Goal: Participate in discussion

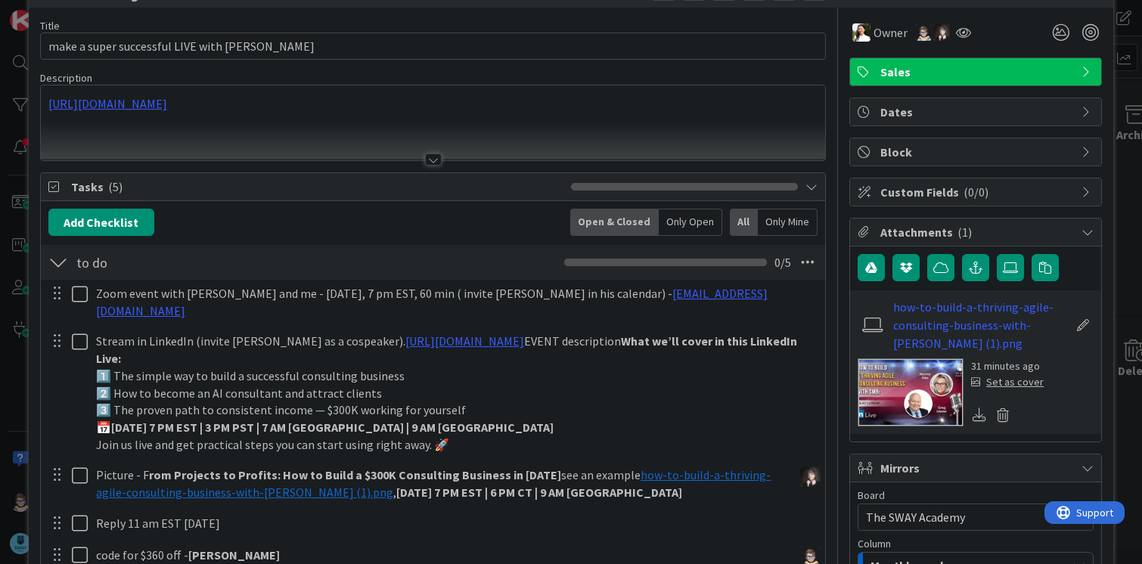
scroll to position [76, 0]
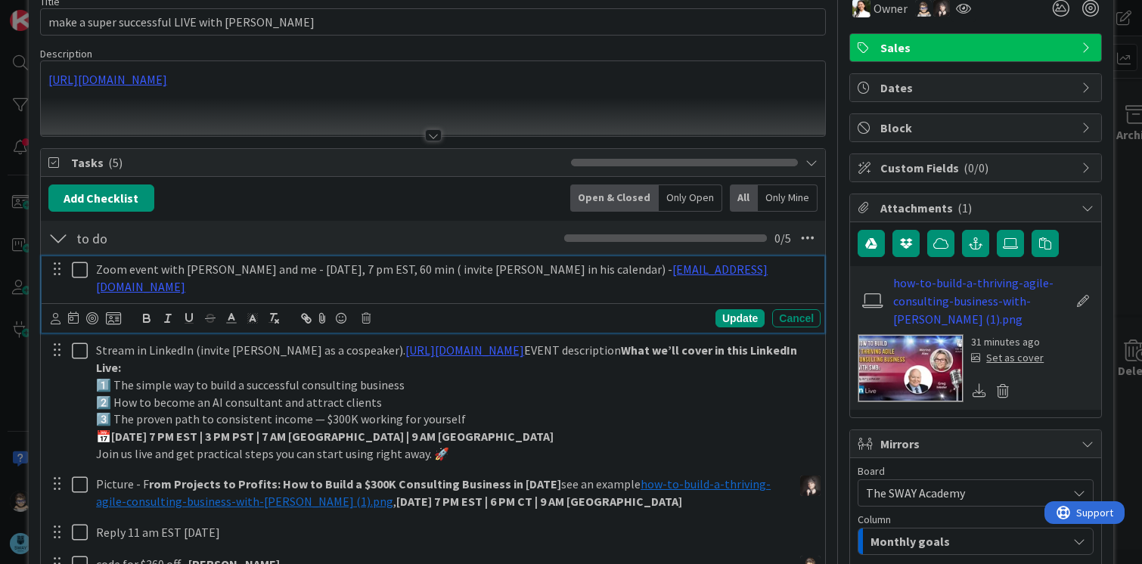
click at [140, 265] on p "Zoom event with [PERSON_NAME] and me - [DATE], 7 pm EST, 60 min ( invite [PERSO…" at bounding box center [455, 278] width 718 height 34
click at [55, 313] on icon at bounding box center [56, 318] width 10 height 11
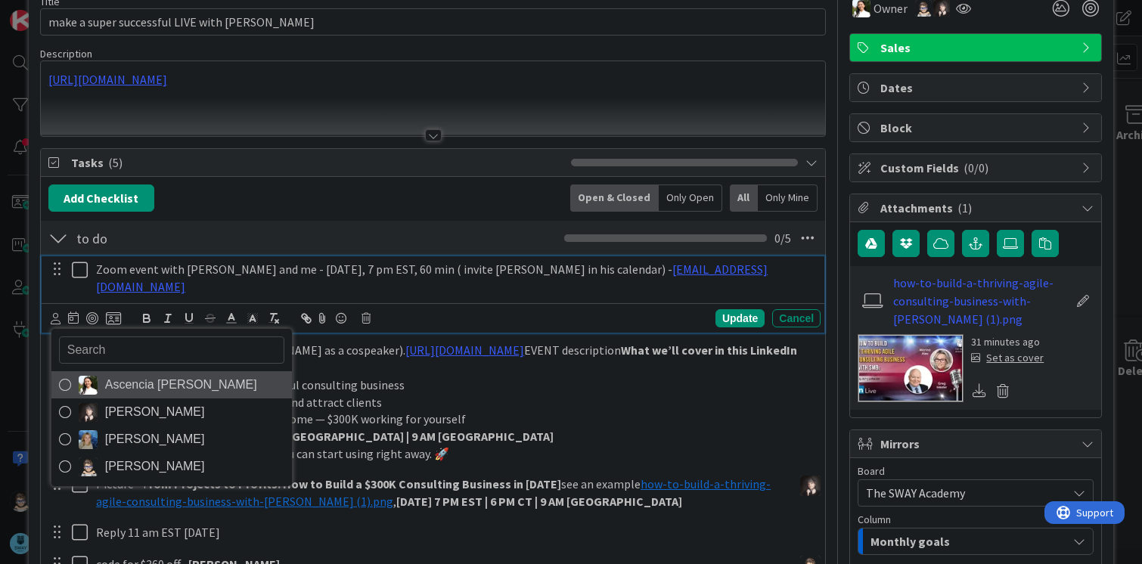
click at [68, 374] on icon at bounding box center [65, 385] width 12 height 23
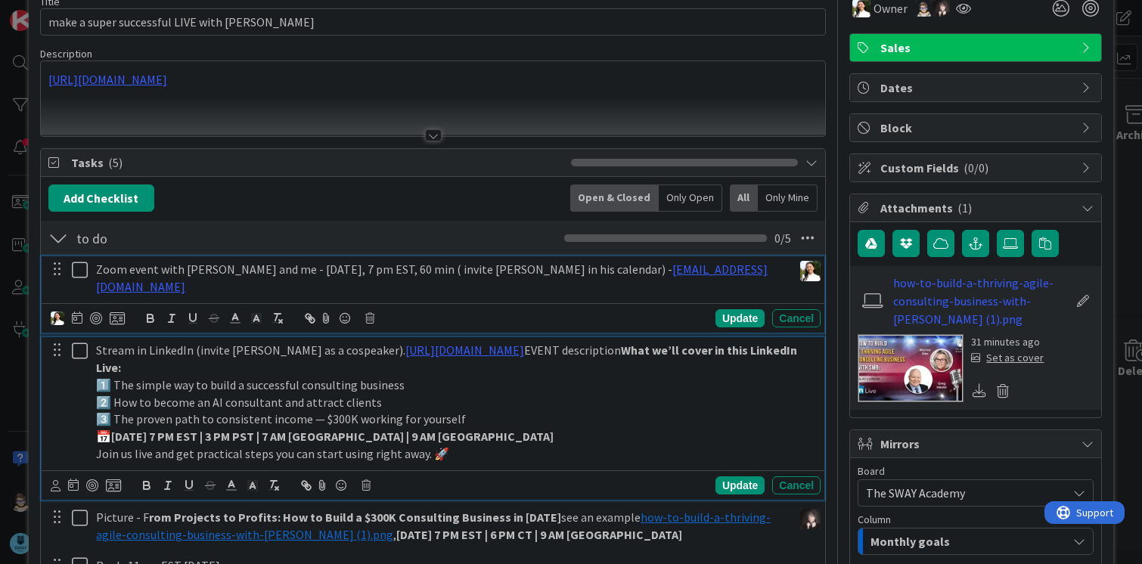
click at [487, 394] on p "2️⃣ How to become an AI consultant and attract clients" at bounding box center [455, 402] width 718 height 17
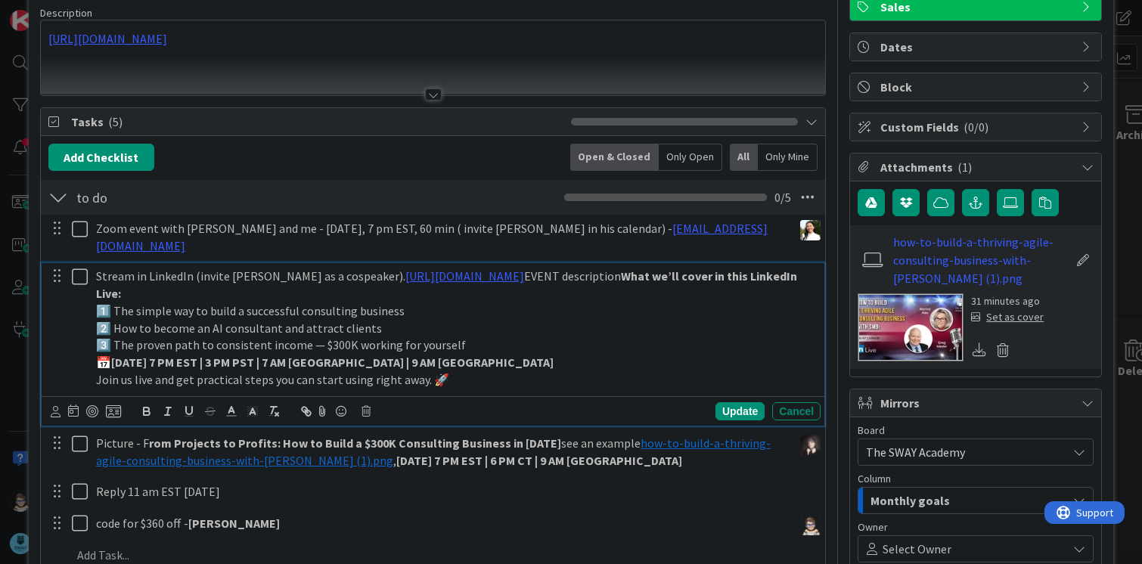
scroll to position [117, 0]
click at [243, 354] on strong "[DATE] 7 PM EST | 3 PM PST | 7 AM [GEOGRAPHIC_DATA] | 9 AM [GEOGRAPHIC_DATA]" at bounding box center [332, 361] width 442 height 15
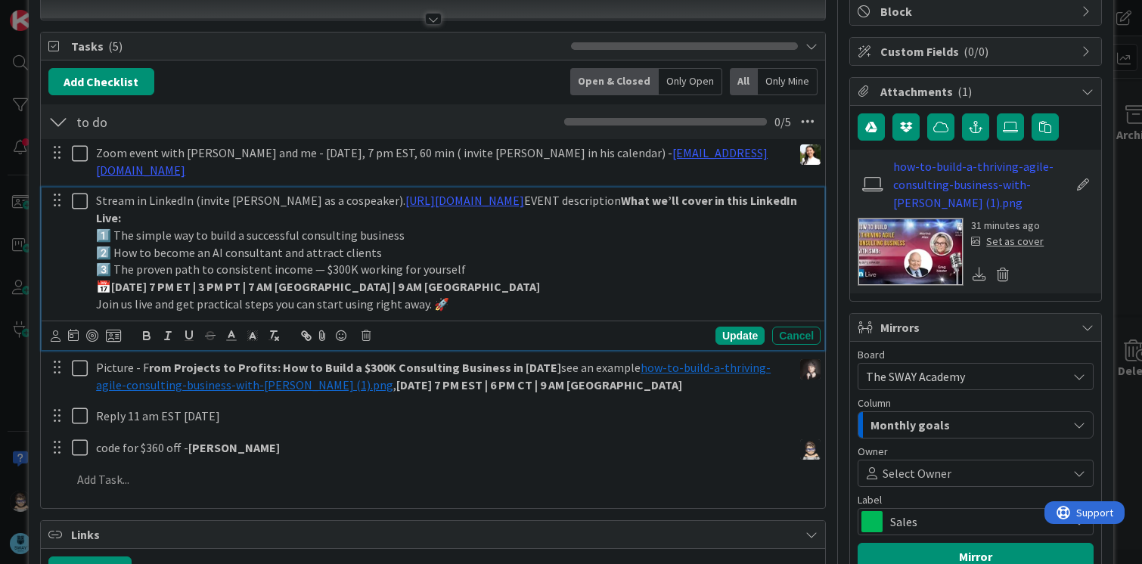
scroll to position [193, 0]
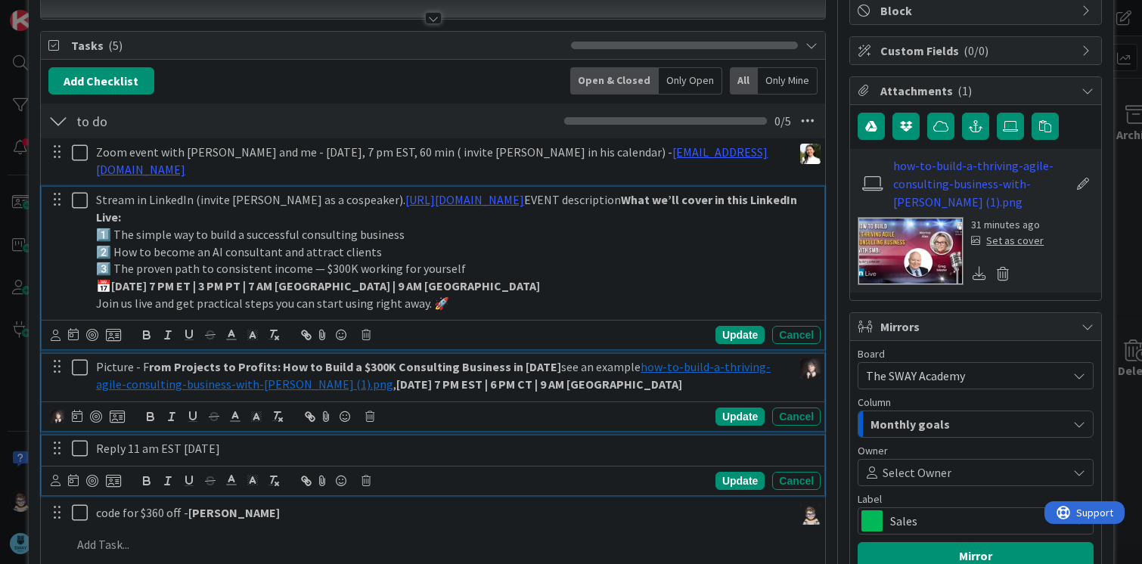
drag, startPoint x: 714, startPoint y: 355, endPoint x: 650, endPoint y: 427, distance: 97.0
click at [650, 440] on p "Reply 11 am EST [DATE]" at bounding box center [455, 448] width 718 height 17
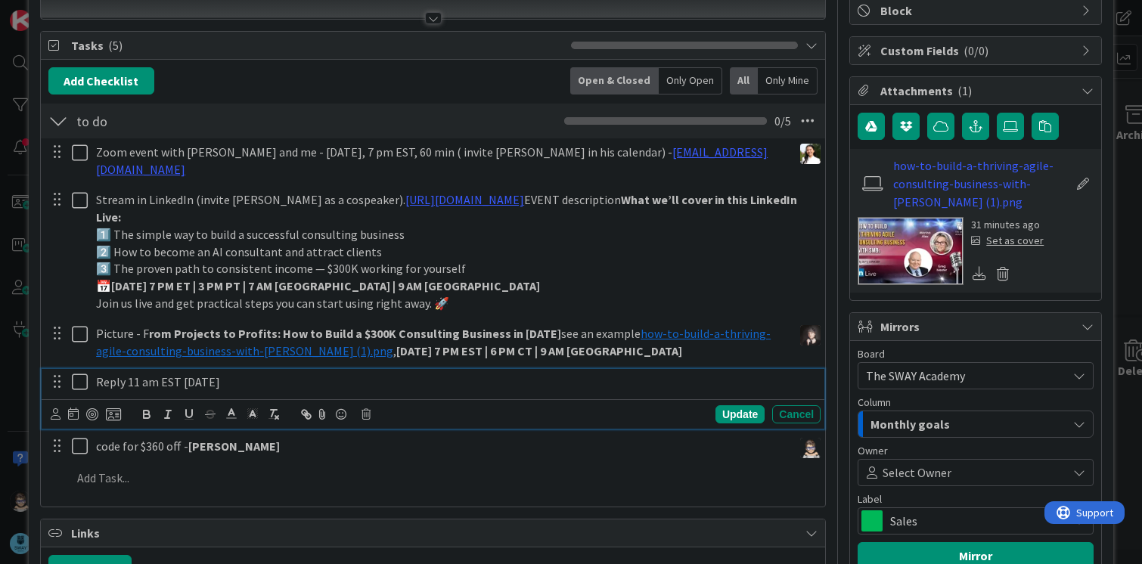
scroll to position [126, 0]
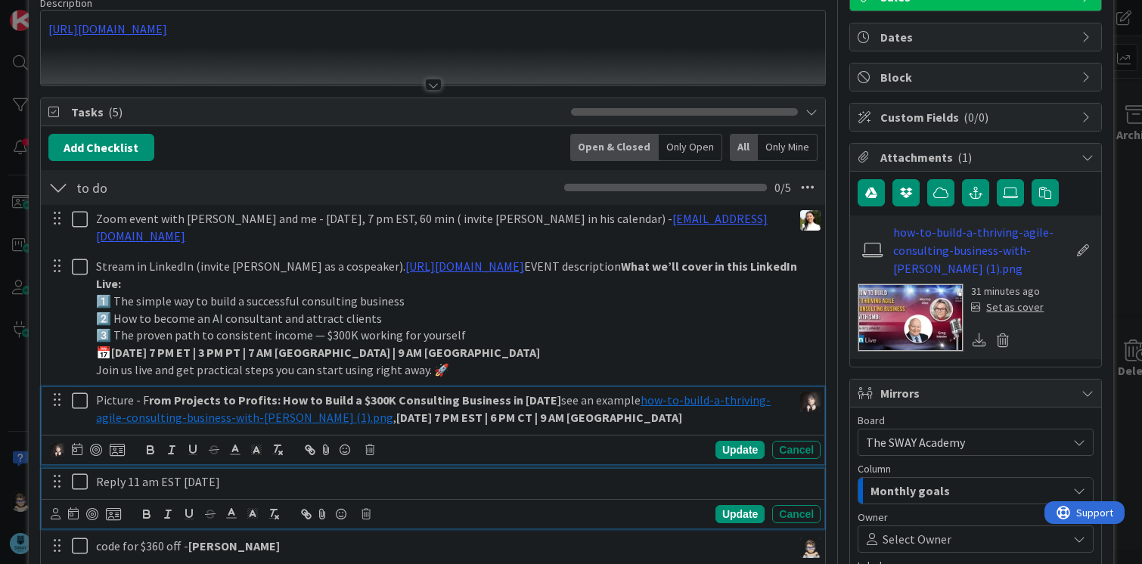
click at [602, 406] on div "Picture - F rom Projects to Profits: How to Build a $300K Consulting Business i…" at bounding box center [433, 425] width 783 height 76
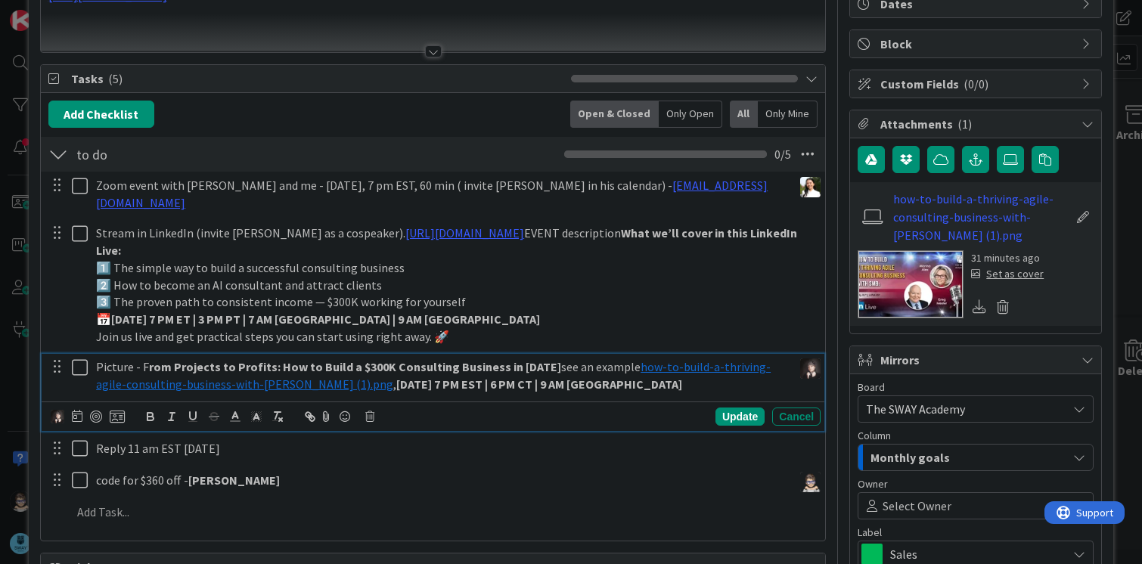
click at [431, 377] on strong "[DATE] 7 PM EST | 6 PM CT | 9 AM [GEOGRAPHIC_DATA]" at bounding box center [539, 384] width 286 height 15
click at [718, 408] on div "Update" at bounding box center [739, 417] width 49 height 18
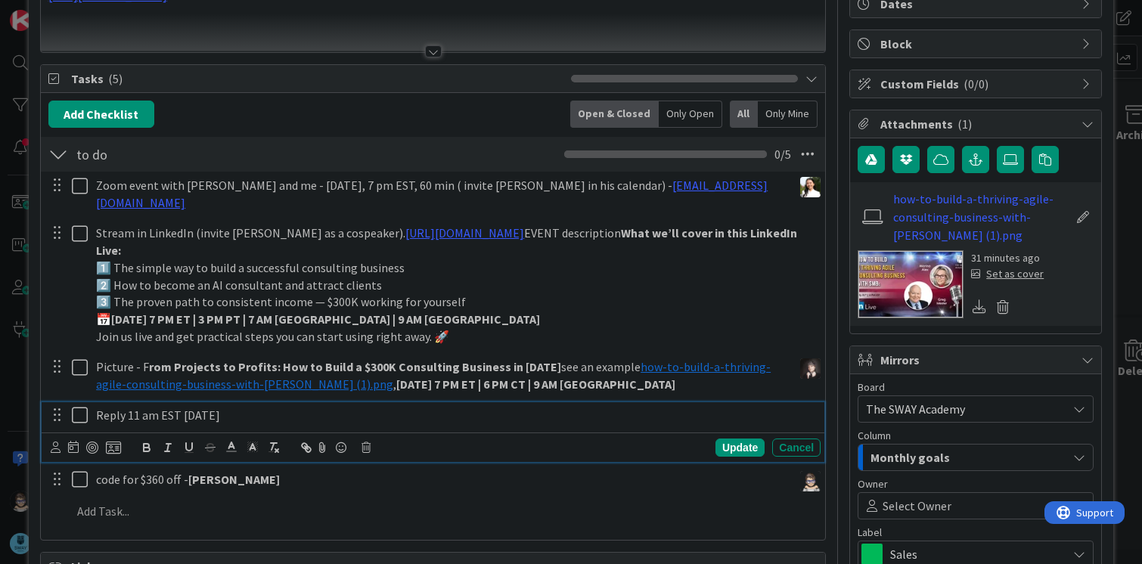
click at [232, 407] on p "Reply 11 am EST [DATE]" at bounding box center [455, 415] width 718 height 17
click at [168, 407] on p "Reply 11 am EST [DATE]" at bounding box center [455, 415] width 718 height 17
click at [730, 439] on div "Update" at bounding box center [739, 448] width 49 height 18
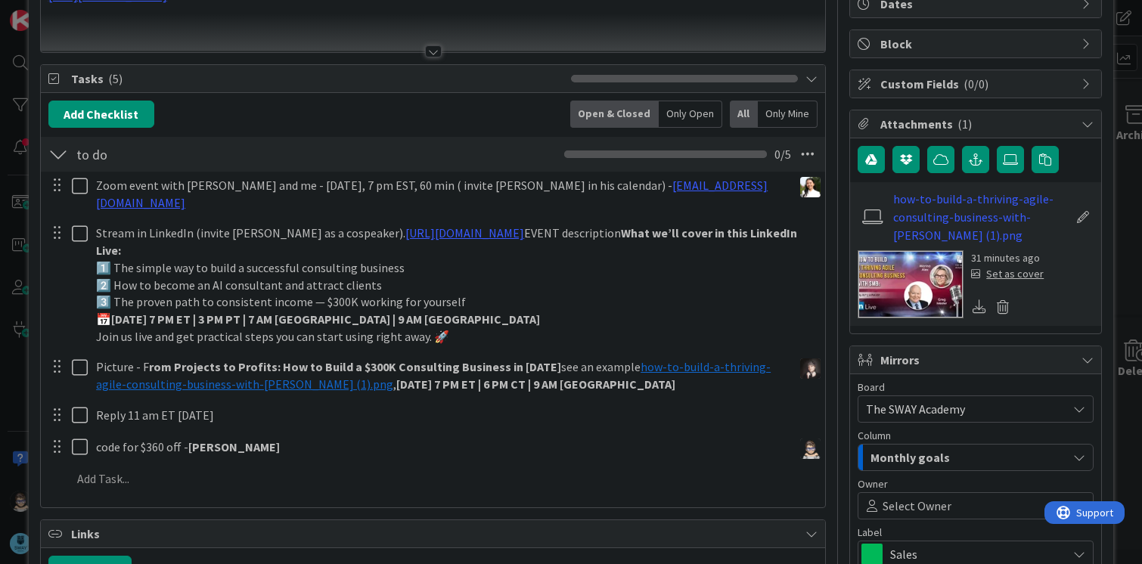
click at [471, 417] on div "Zoom event with [PERSON_NAME] and me - [DATE], 7 pm EST, 60 min ( invite [PERSO…" at bounding box center [433, 335] width 770 height 327
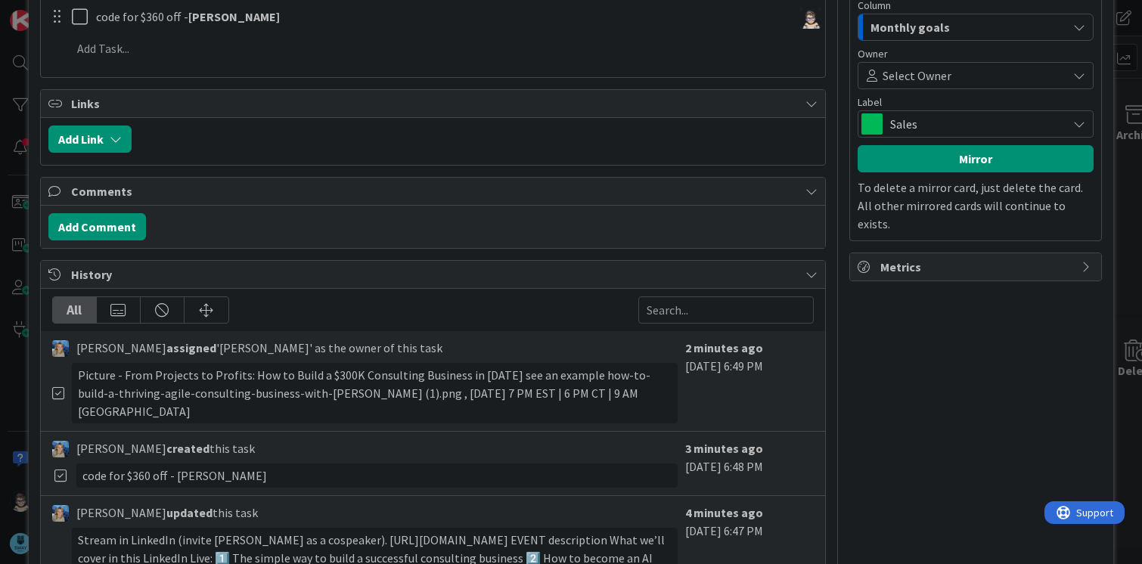
click at [479, 381] on div "Picture - From Projects to Profits: How to Build a $300K Consulting Business in…" at bounding box center [375, 393] width 607 height 61
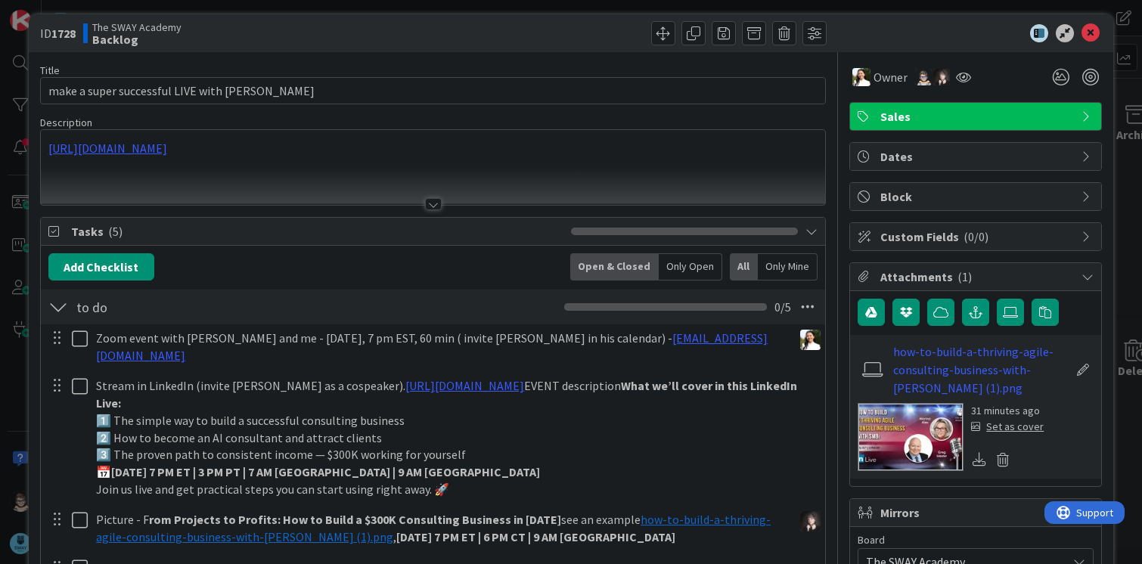
scroll to position [0, 0]
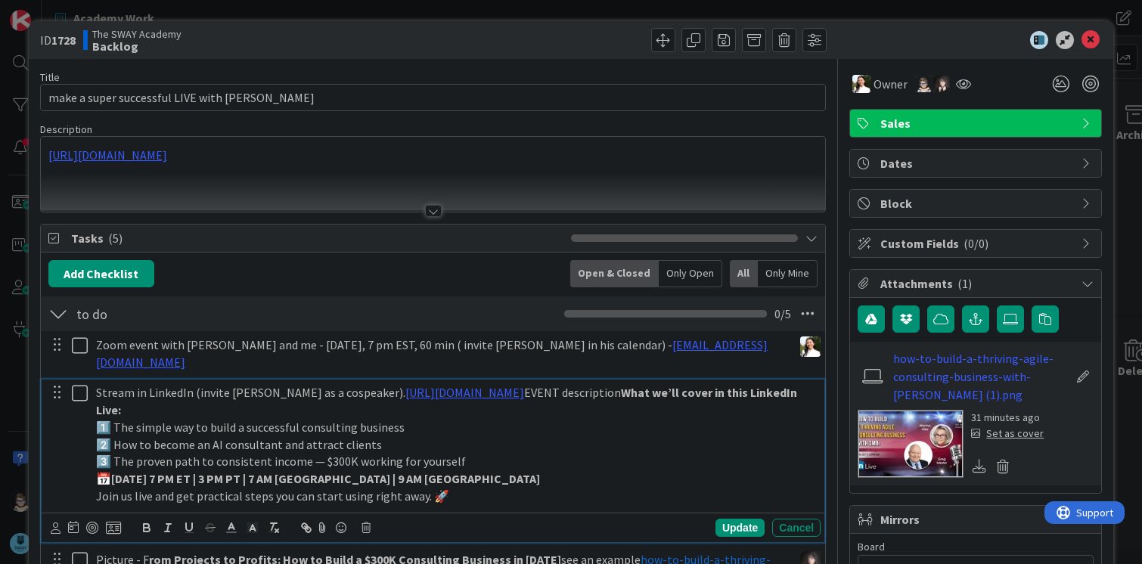
click at [296, 384] on p "Stream in LinkedIn (invite [PERSON_NAME] as a cospeaker). [URL][DOMAIN_NAME] EV…" at bounding box center [455, 401] width 718 height 34
click at [732, 519] on div "Update" at bounding box center [739, 528] width 49 height 18
click at [489, 488] on p "Join us live and get practical steps you can start using right away. 🚀" at bounding box center [455, 496] width 718 height 17
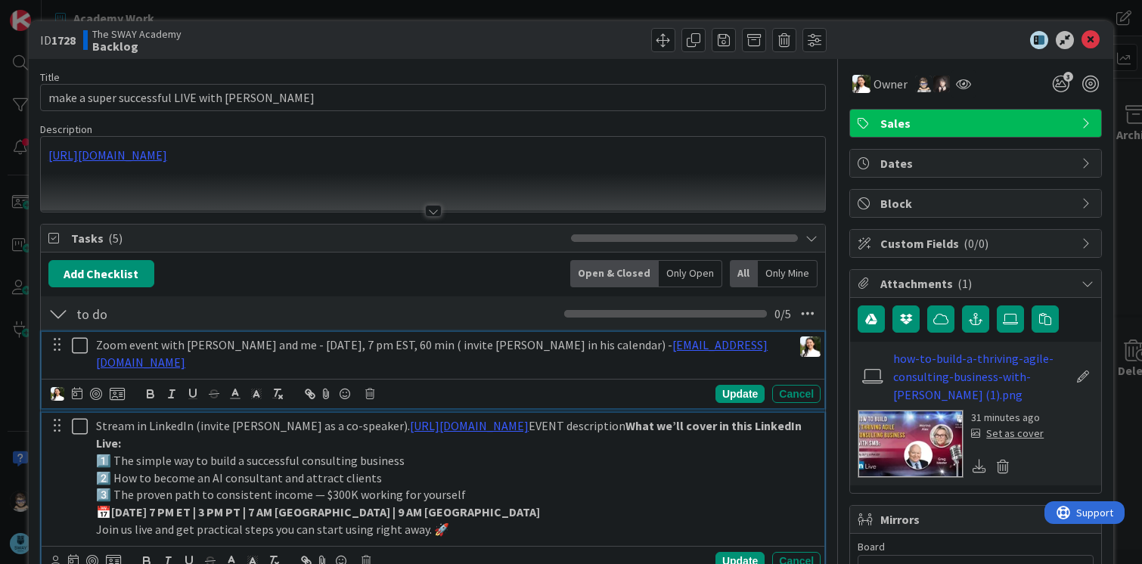
click at [350, 346] on p "Zoom event with [PERSON_NAME] and me - [DATE], 7 pm EST, 60 min ( invite [PERSO…" at bounding box center [441, 354] width 690 height 34
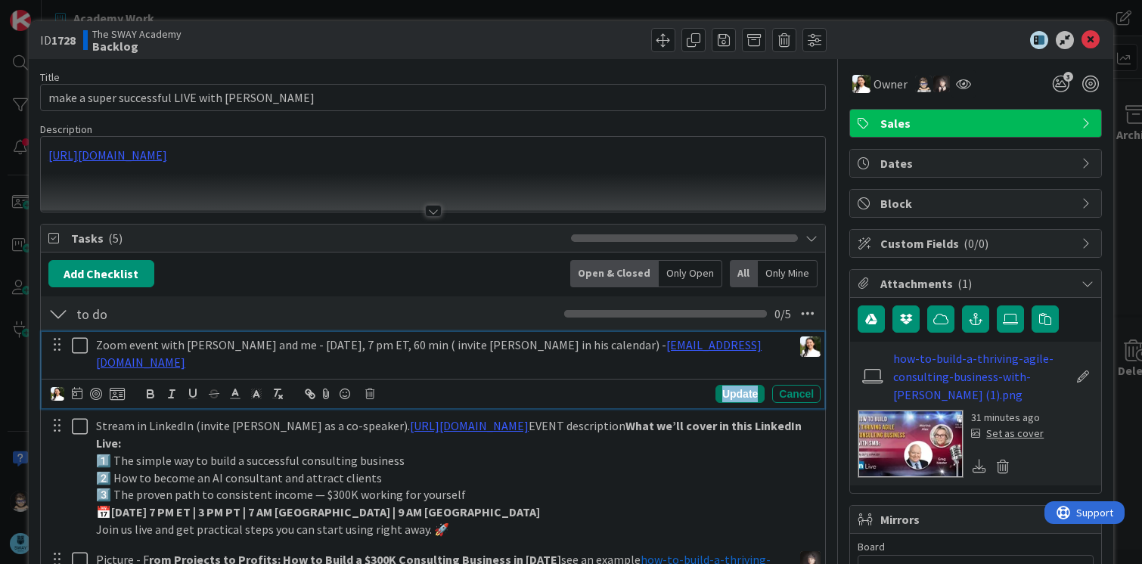
click at [739, 385] on div "Update" at bounding box center [739, 394] width 49 height 18
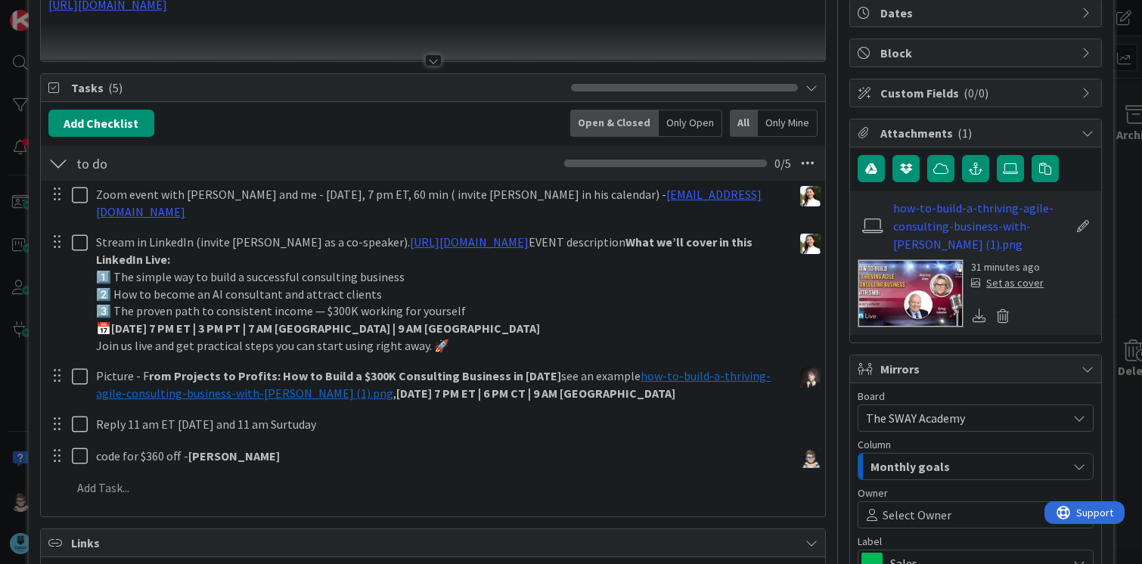
scroll to position [151, 0]
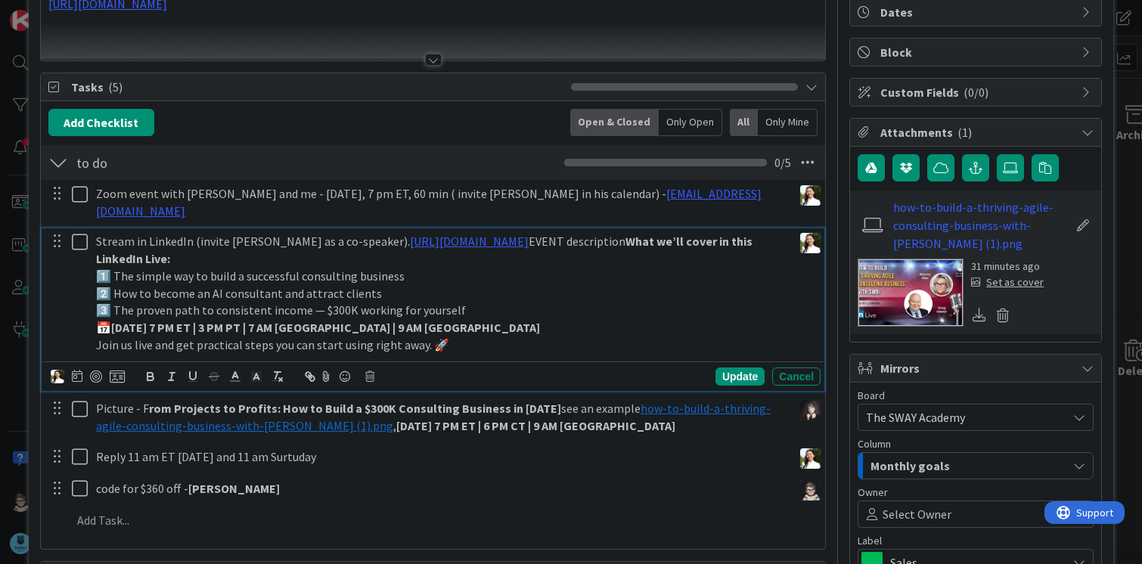
click at [260, 320] on strong "[DATE] 7 PM ET | 3 PM PT | 7 AM [GEOGRAPHIC_DATA] | 9 AM [GEOGRAPHIC_DATA]" at bounding box center [325, 327] width 429 height 15
click at [731, 368] on div "Update" at bounding box center [739, 377] width 49 height 18
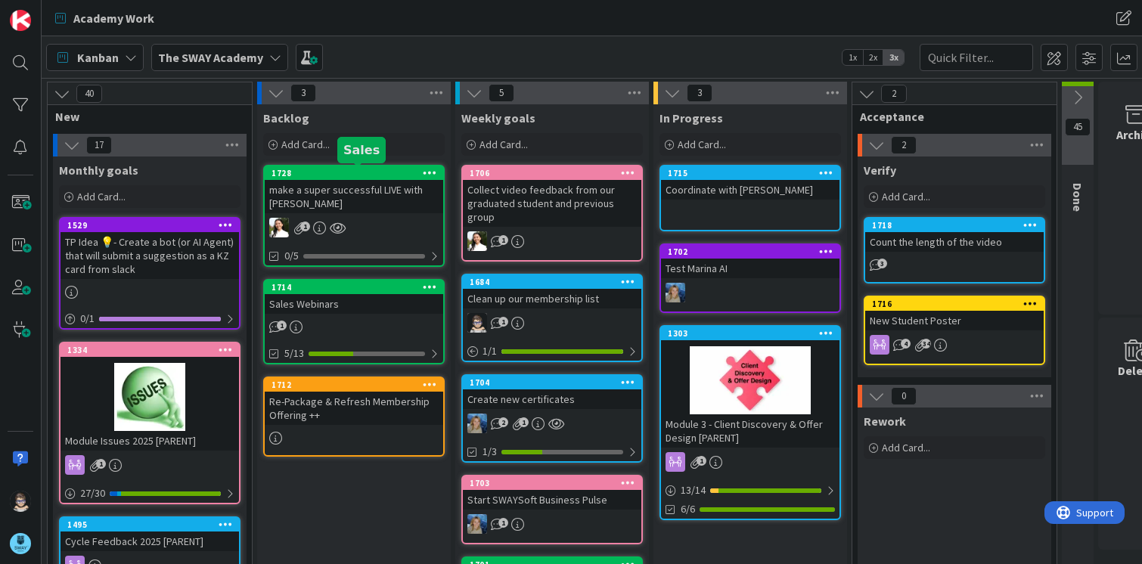
click at [373, 177] on div "1728" at bounding box center [357, 173] width 172 height 11
